Goal: Find specific page/section: Find specific page/section

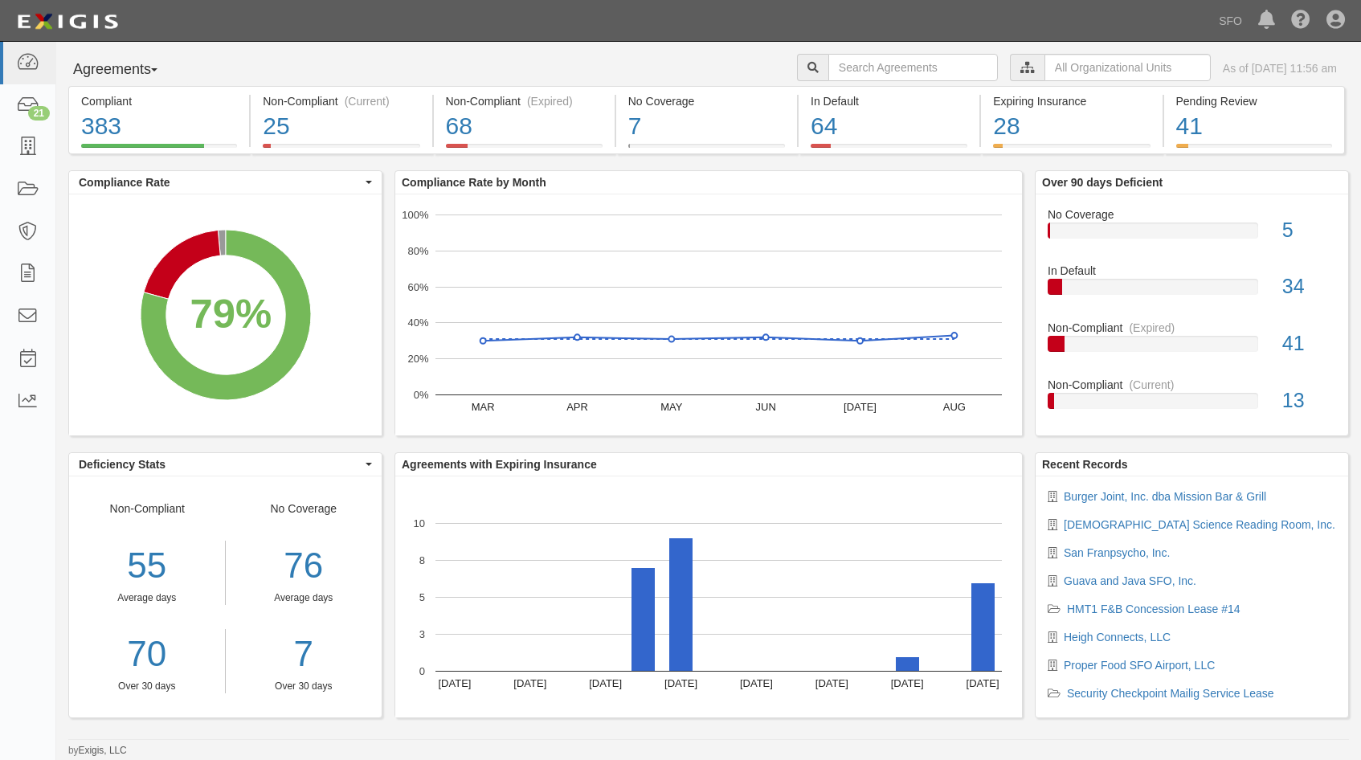
click at [124, 67] on button "Agreements" at bounding box center [128, 70] width 120 height 32
click at [122, 104] on link "Parties" at bounding box center [132, 102] width 127 height 21
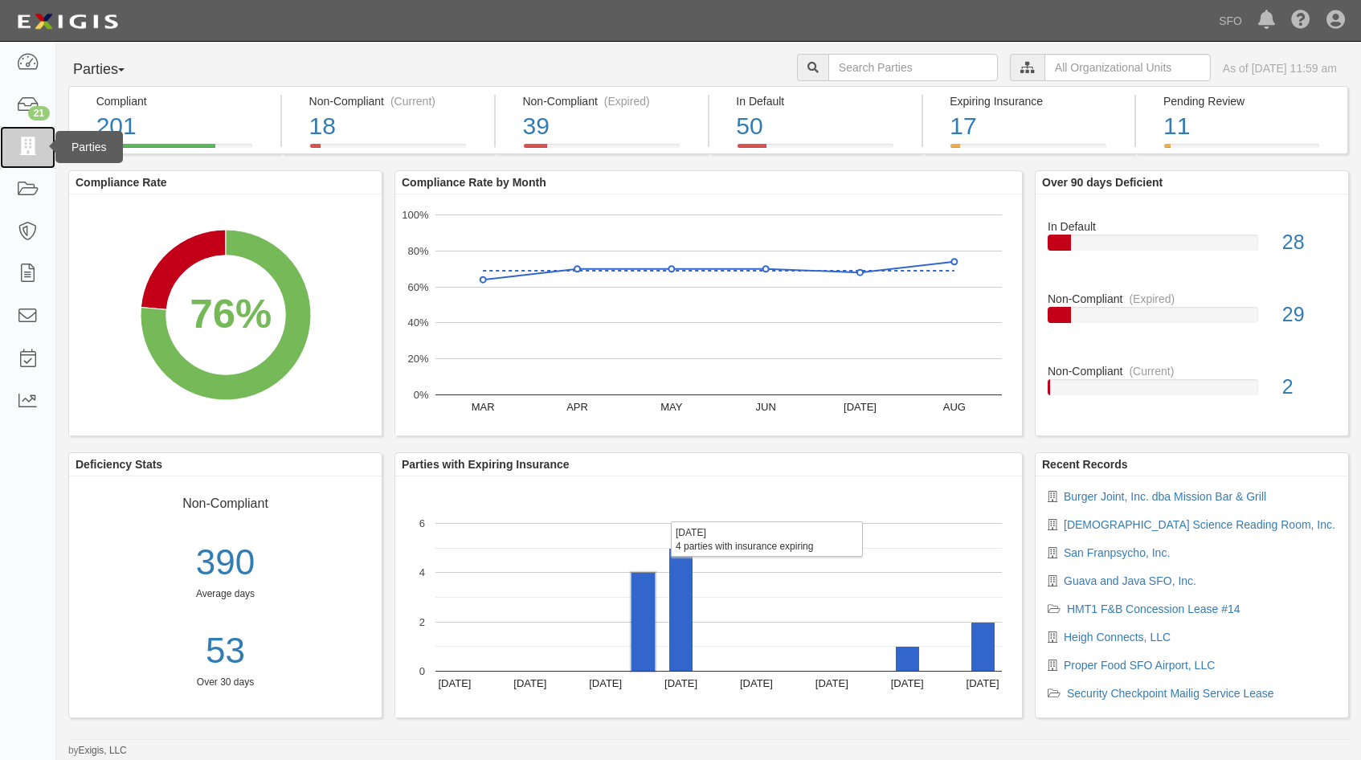
click at [36, 157] on link at bounding box center [27, 147] width 55 height 43
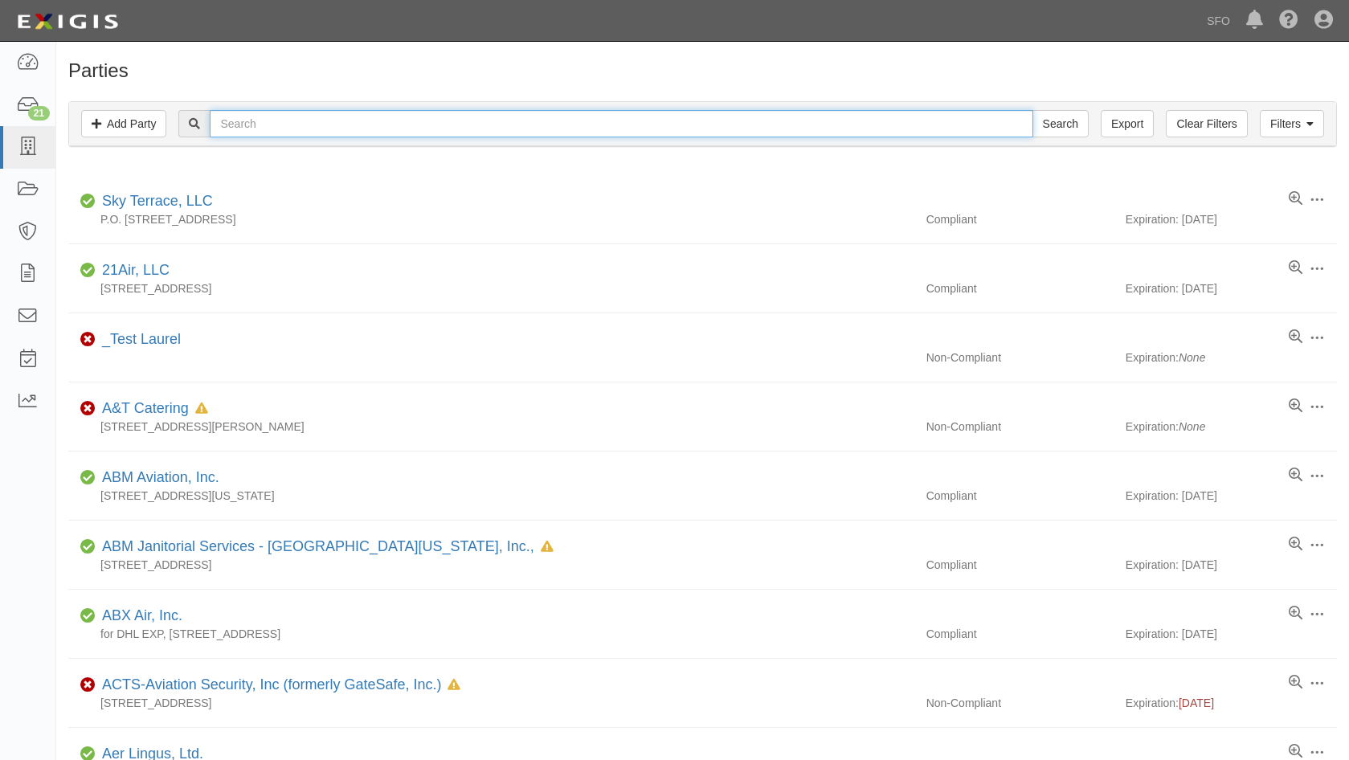
click at [266, 121] on input "text" at bounding box center [621, 123] width 823 height 27
type input "black"
click at [1032, 110] on input "Search" at bounding box center [1060, 123] width 56 height 27
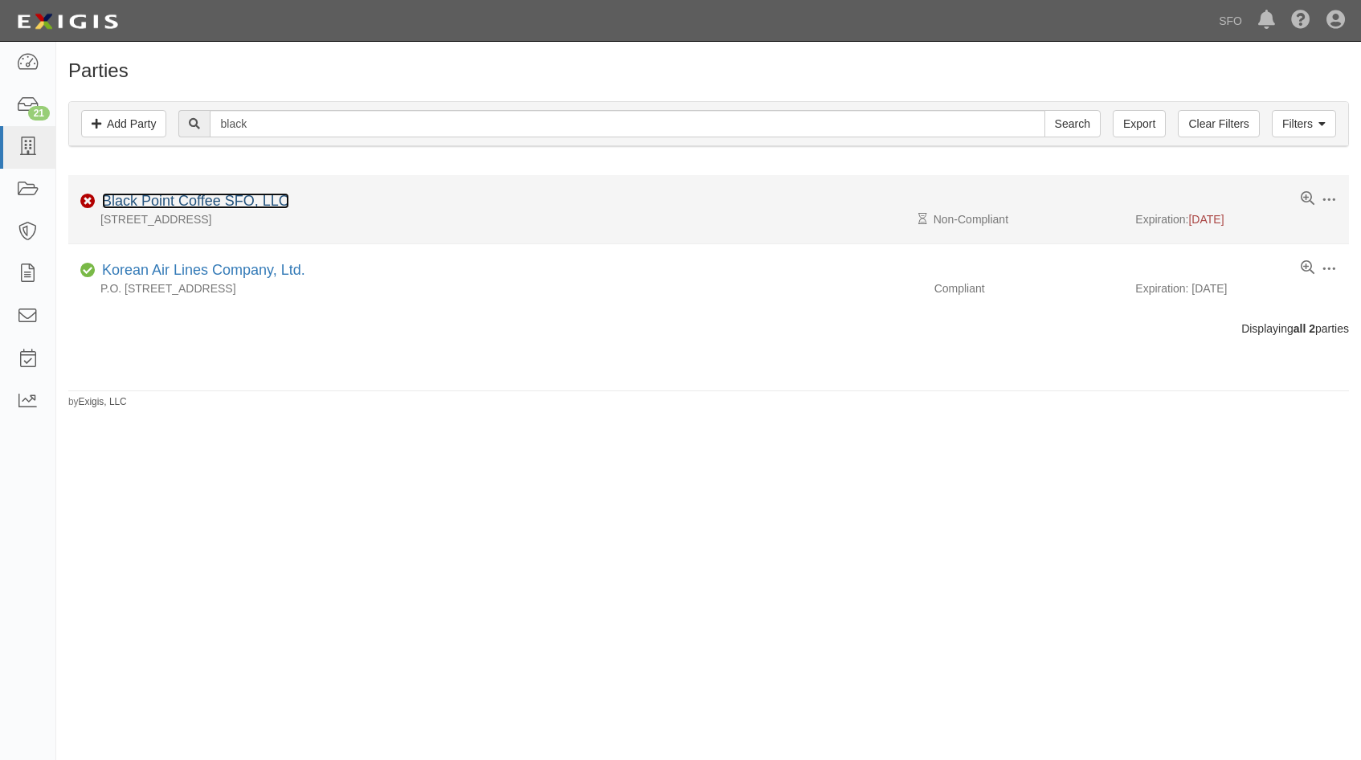
click at [178, 194] on link "Black Point Coffee SFO, LLC" at bounding box center [195, 201] width 187 height 16
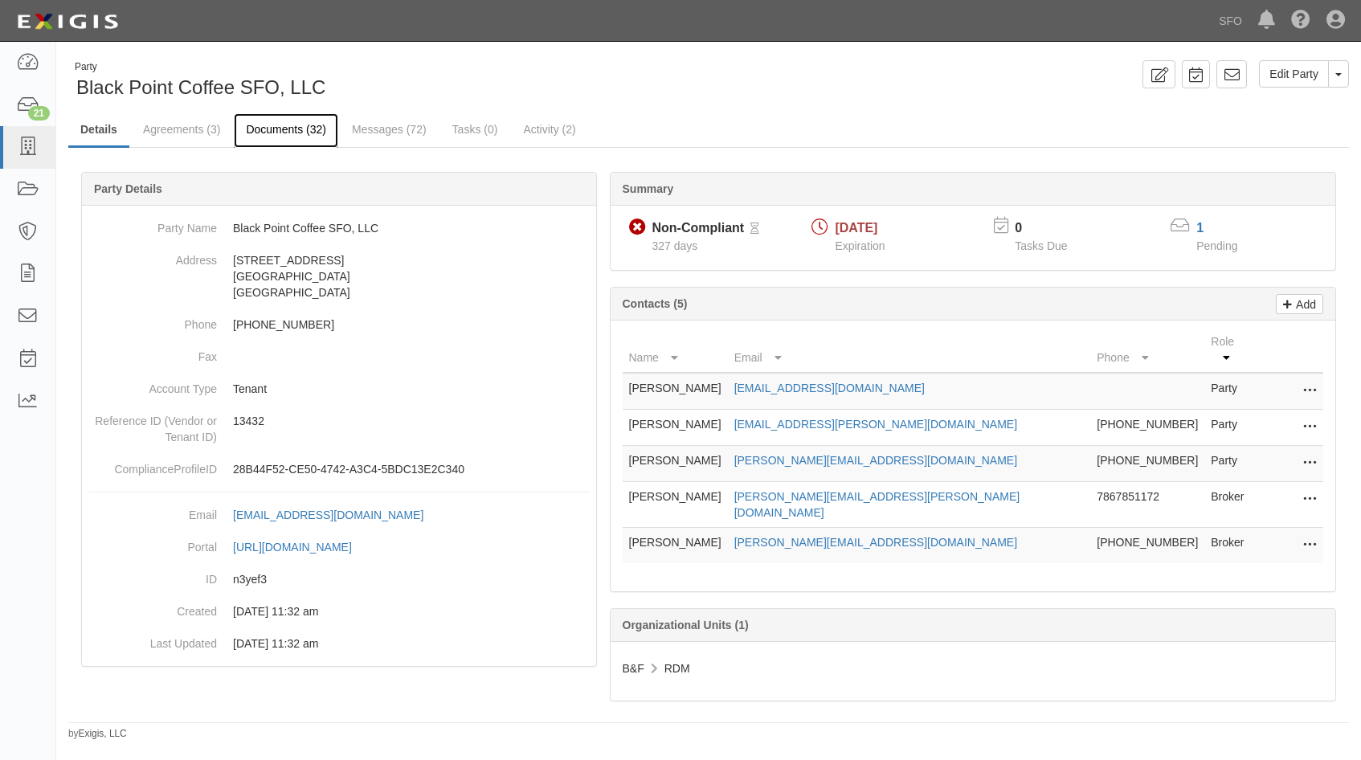
click at [300, 141] on link "Documents (32)" at bounding box center [286, 130] width 104 height 35
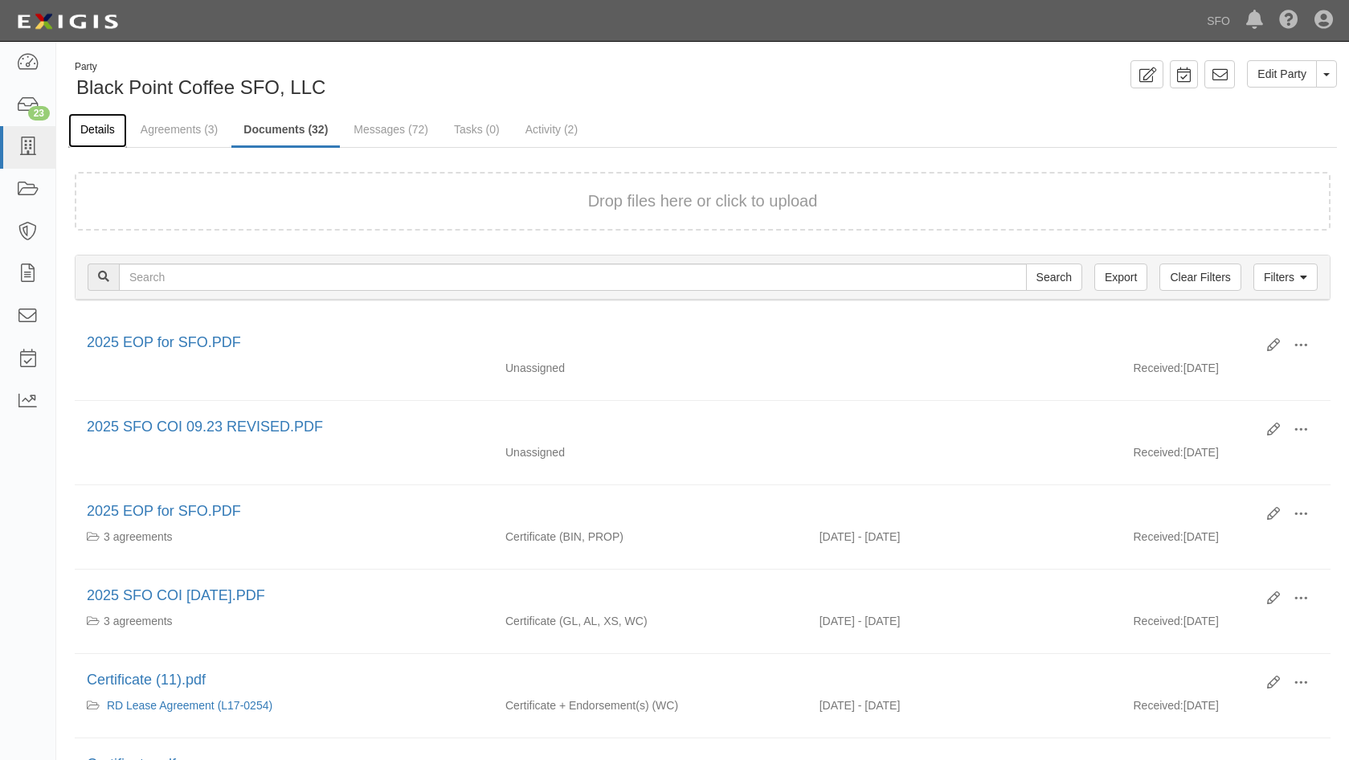
click at [95, 125] on link "Details" at bounding box center [97, 130] width 59 height 35
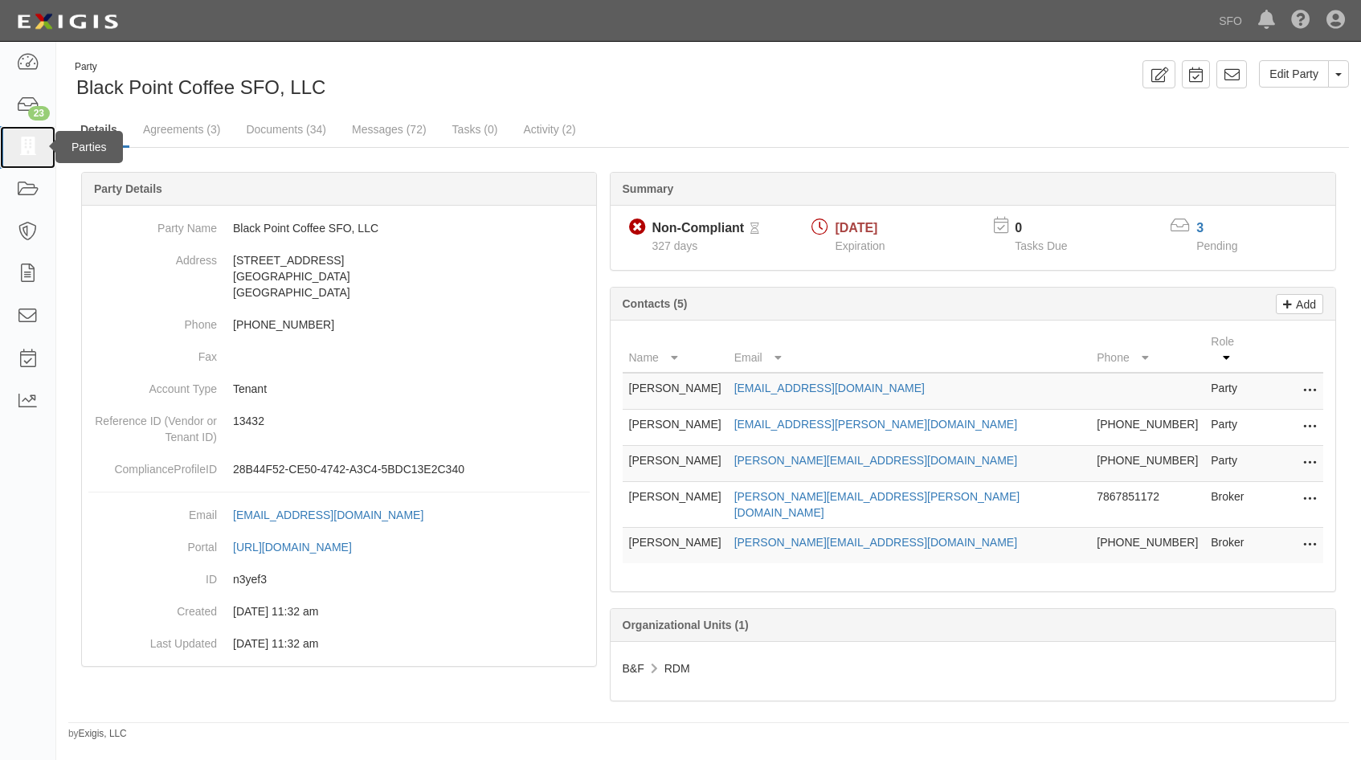
click at [35, 161] on link at bounding box center [27, 147] width 55 height 43
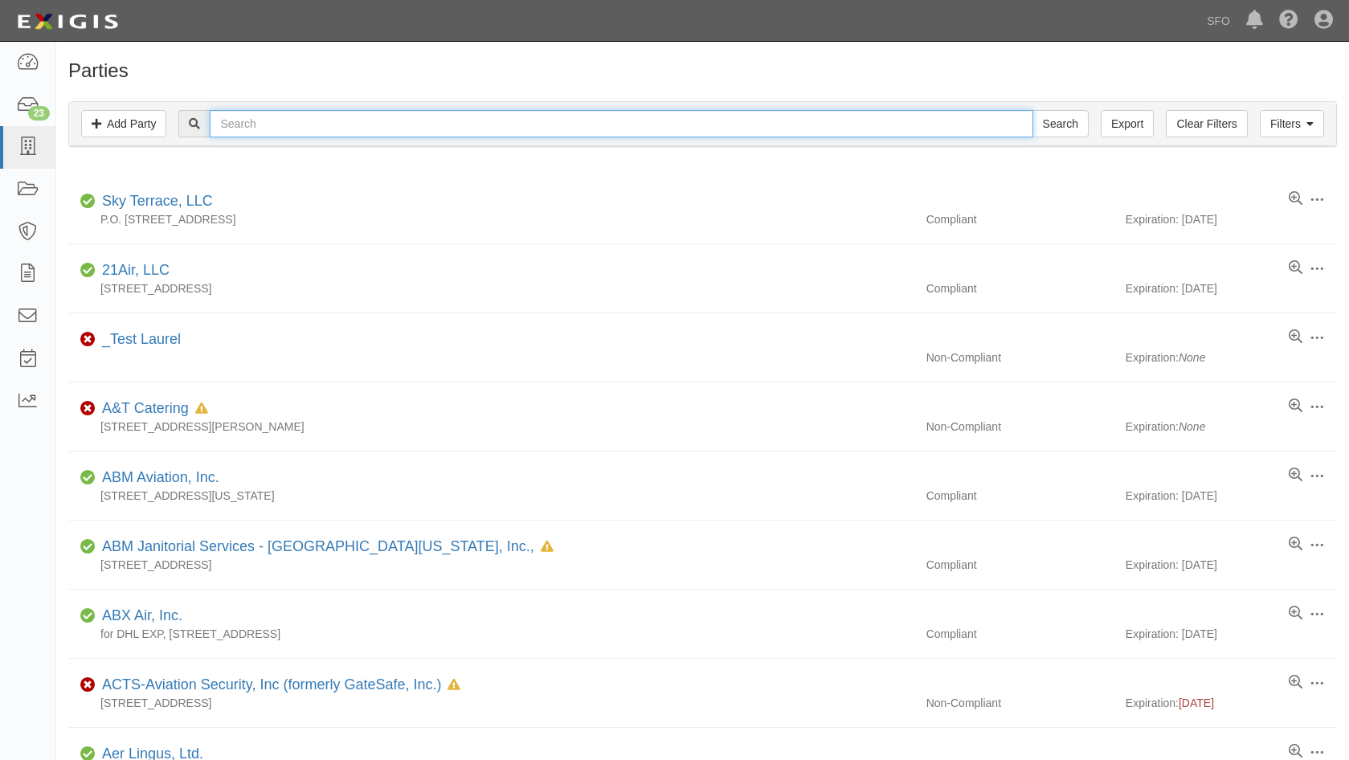
click at [271, 124] on input "text" at bounding box center [621, 123] width 823 height 27
type input "love"
click at [1032, 110] on input "Search" at bounding box center [1060, 123] width 56 height 27
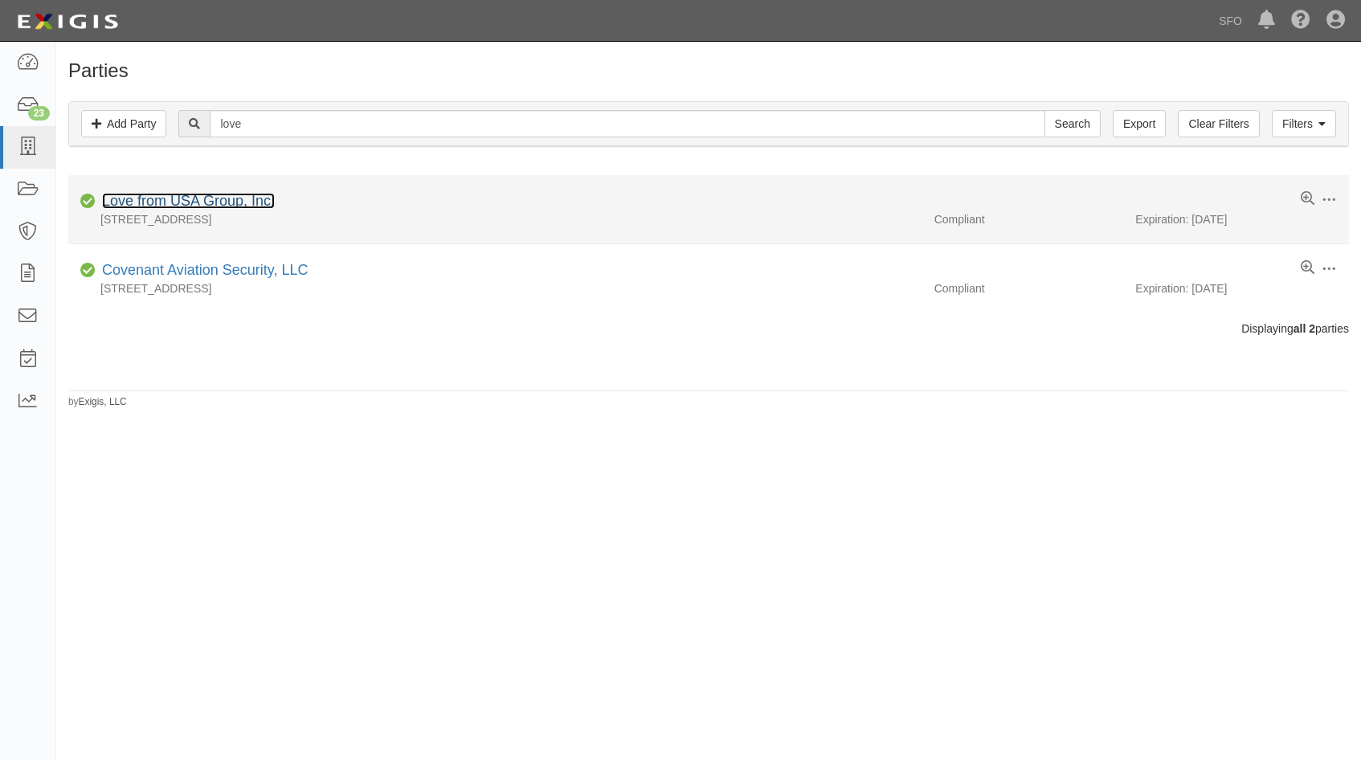
click at [168, 201] on link "Love from USA Group, Inc." at bounding box center [188, 201] width 173 height 16
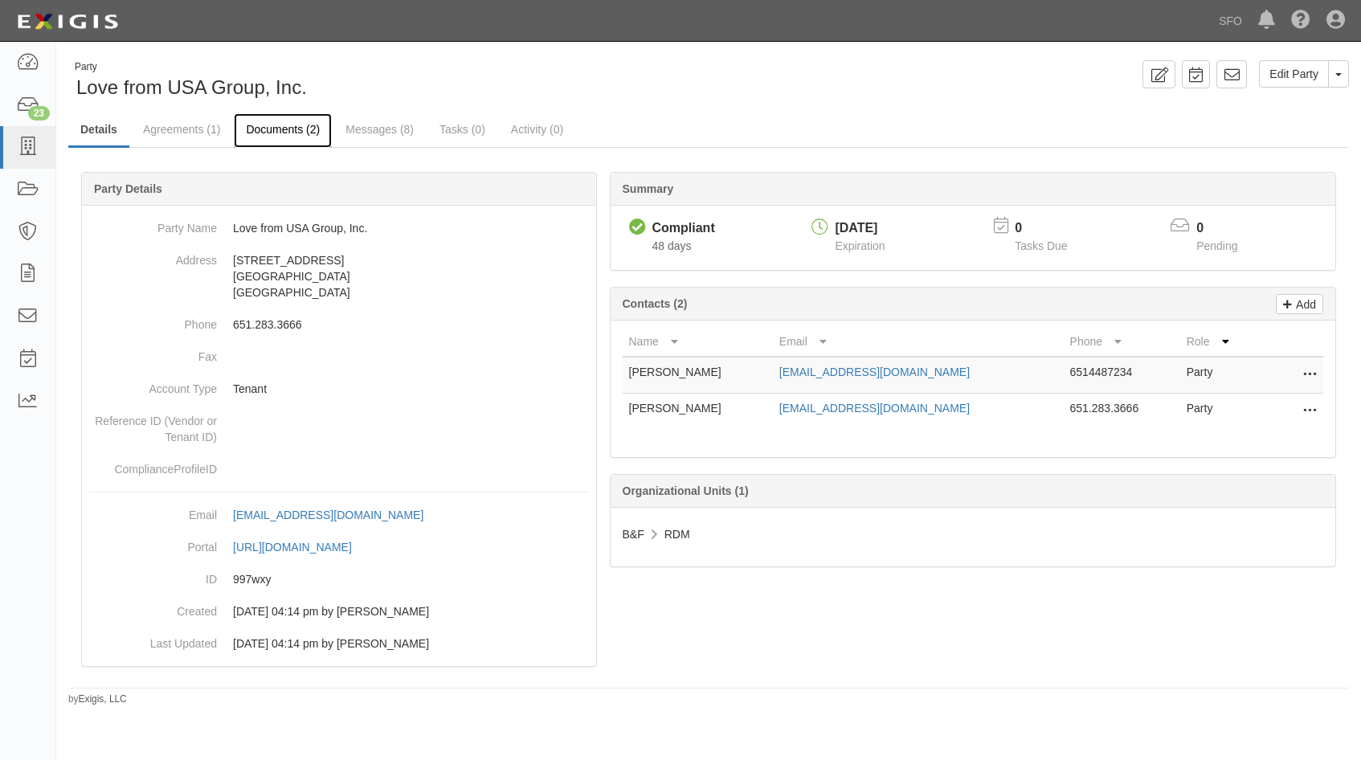
click at [297, 135] on link "Documents (2)" at bounding box center [283, 130] width 98 height 35
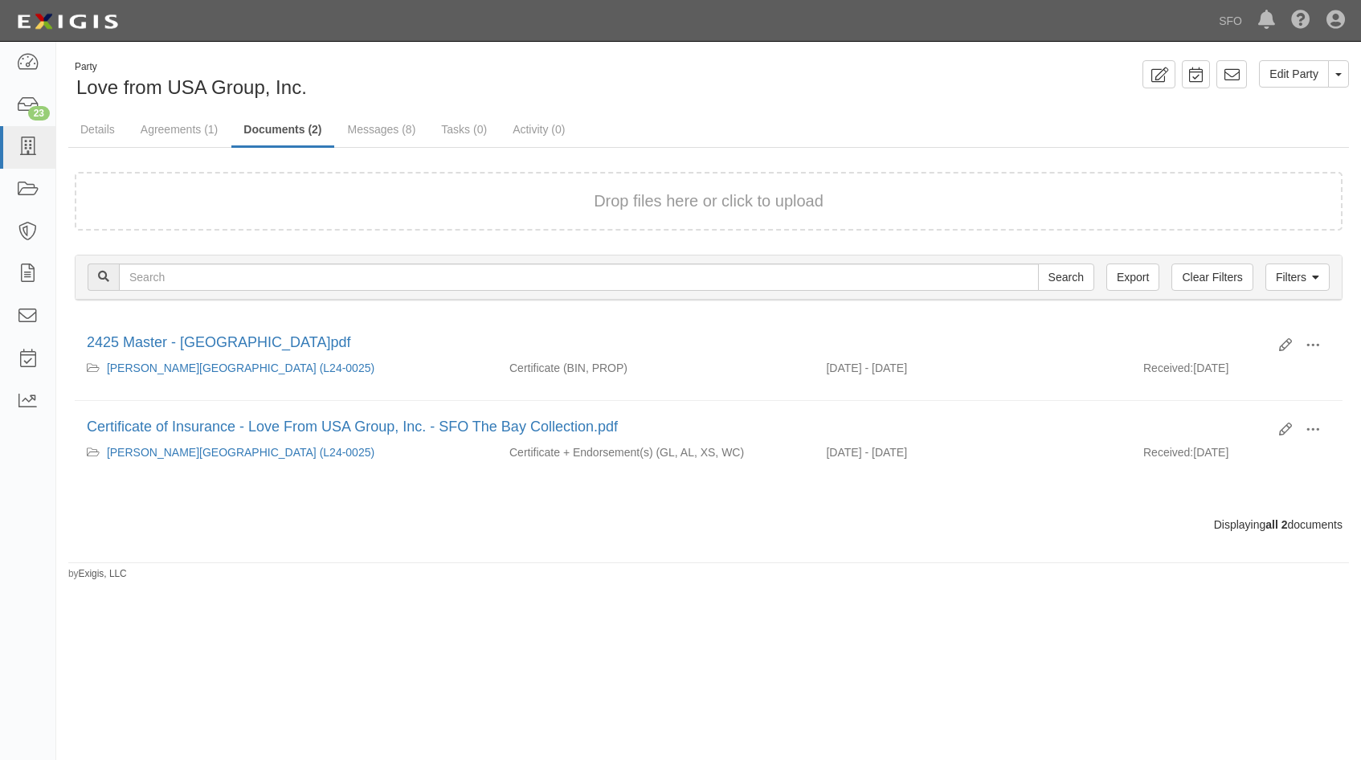
click at [200, 119] on link "Agreements (1)" at bounding box center [179, 129] width 101 height 32
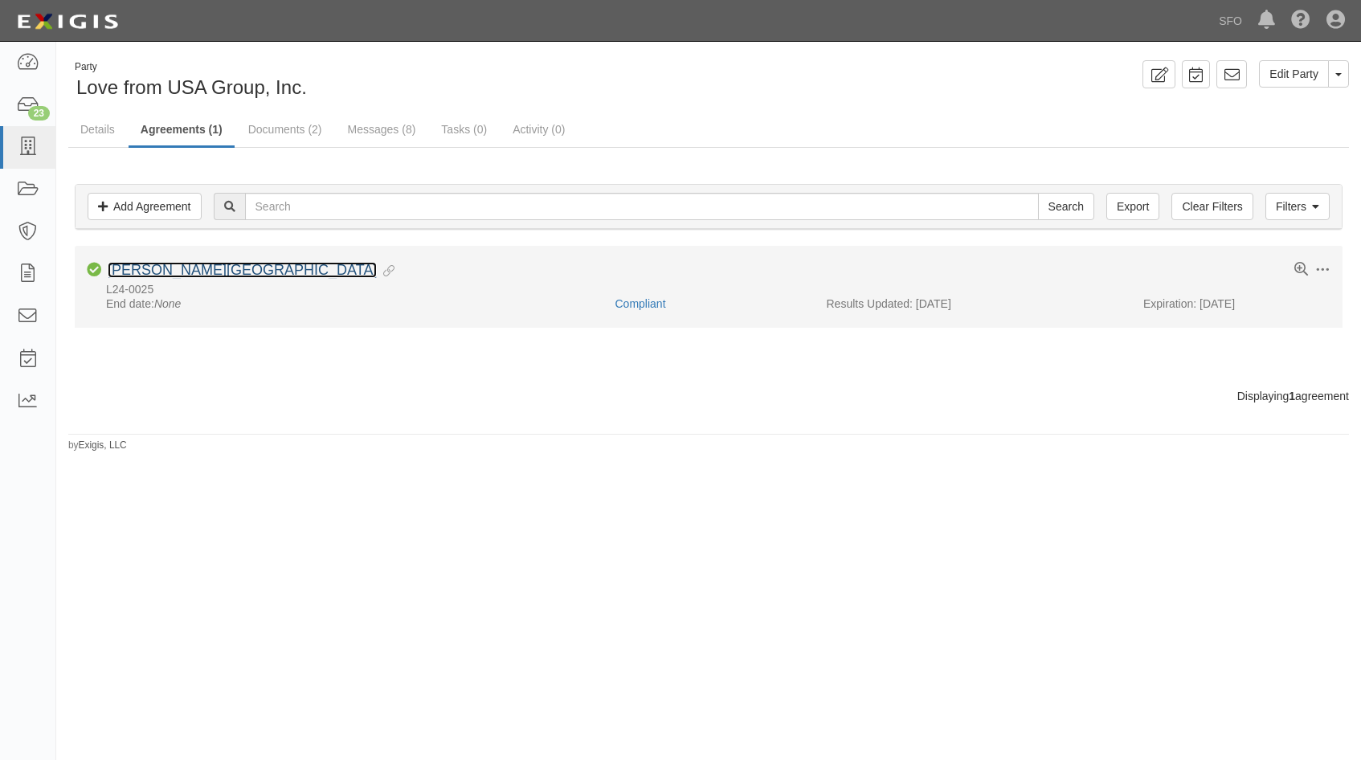
click at [206, 268] on link "[PERSON_NAME][GEOGRAPHIC_DATA]" at bounding box center [242, 270] width 269 height 16
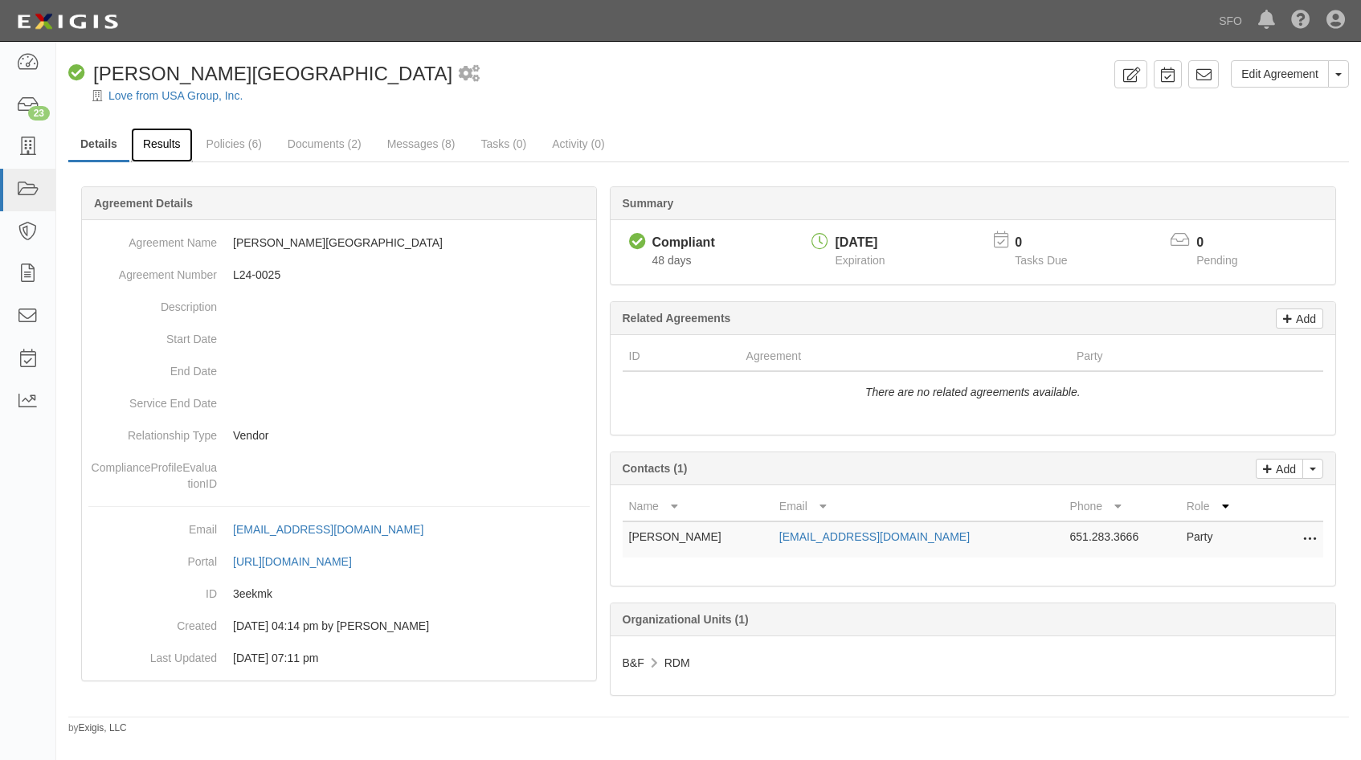
click at [165, 147] on link "Results" at bounding box center [162, 145] width 62 height 35
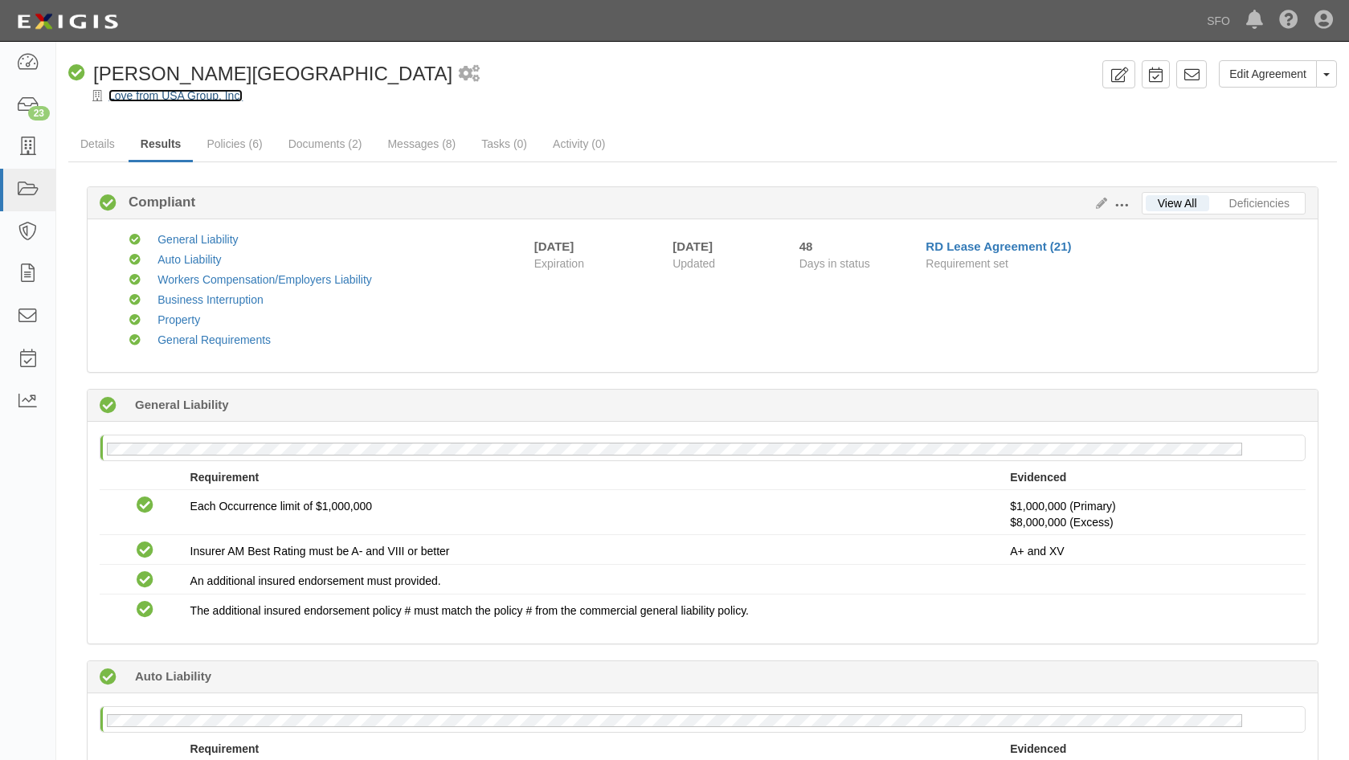
click at [135, 100] on link "Love from USA Group, Inc." at bounding box center [175, 95] width 134 height 13
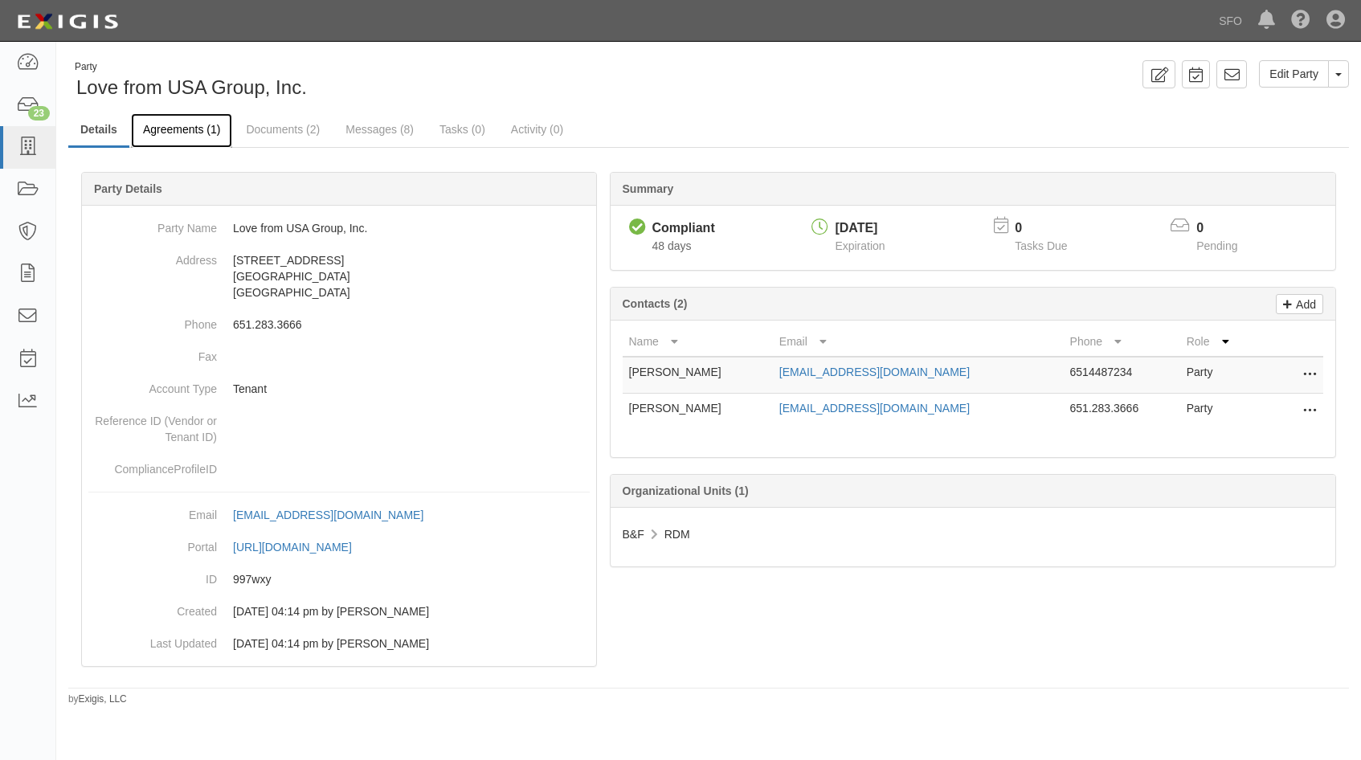
click at [167, 131] on link "Agreements (1)" at bounding box center [181, 130] width 101 height 35
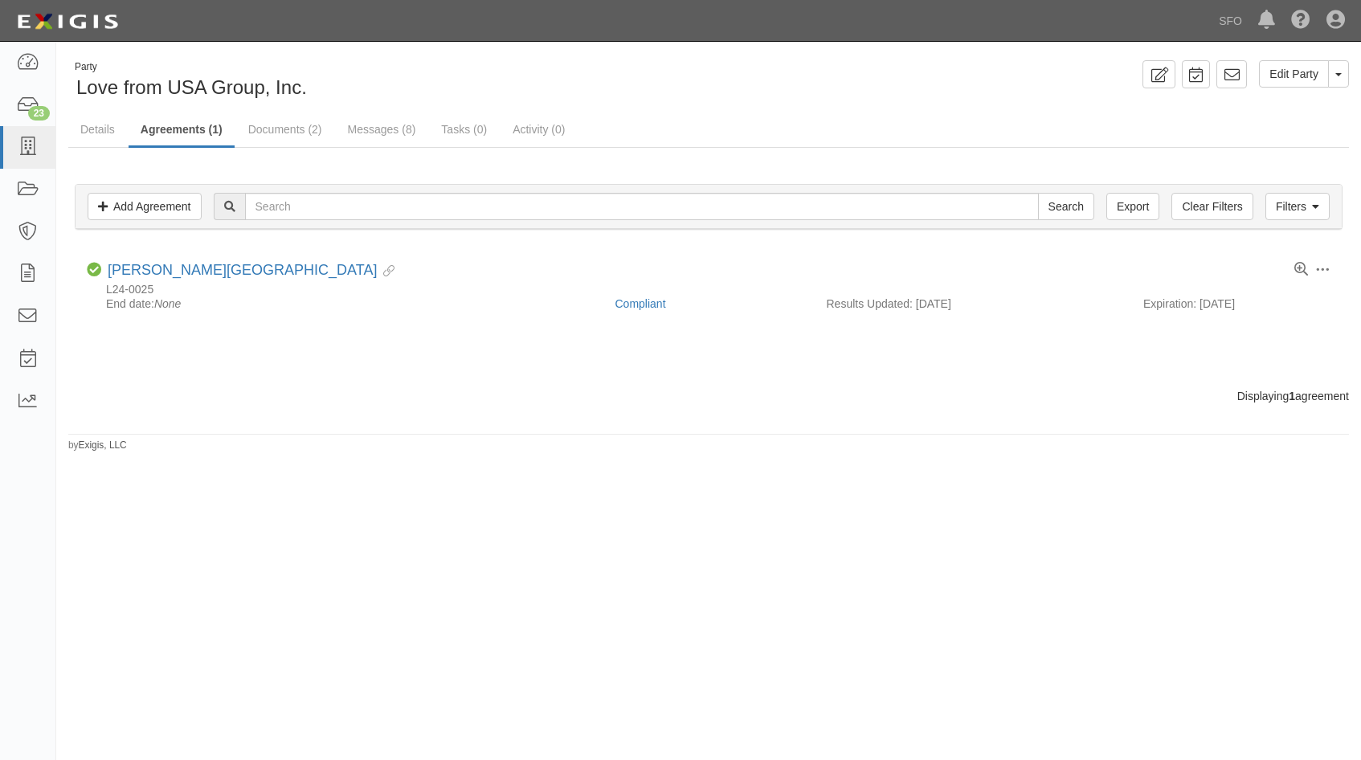
click at [1072, 389] on div "Displaying 1 agreement" at bounding box center [708, 396] width 1305 height 16
